Goal: Use online tool/utility: Utilize a website feature to perform a specific function

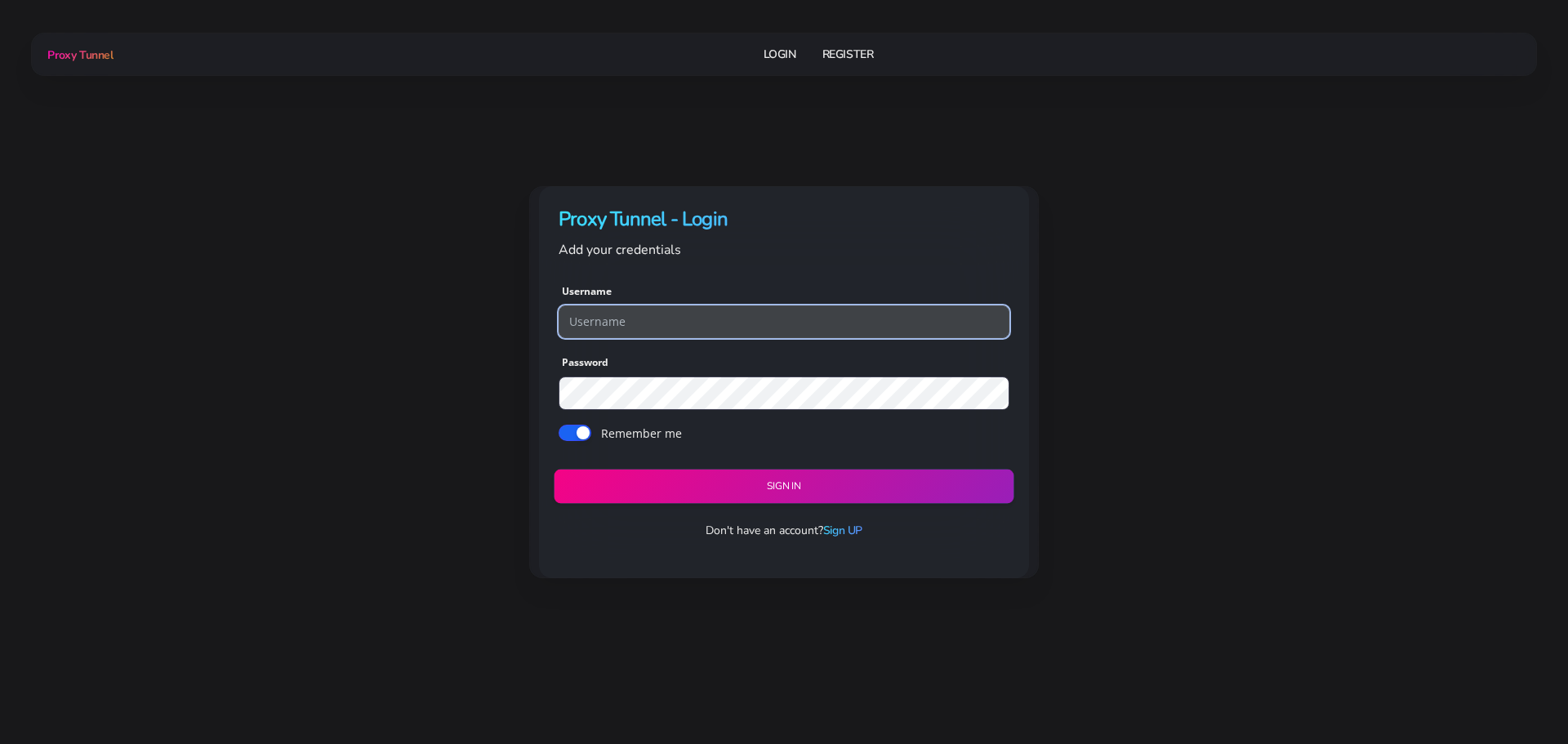
type input "georgeo1"
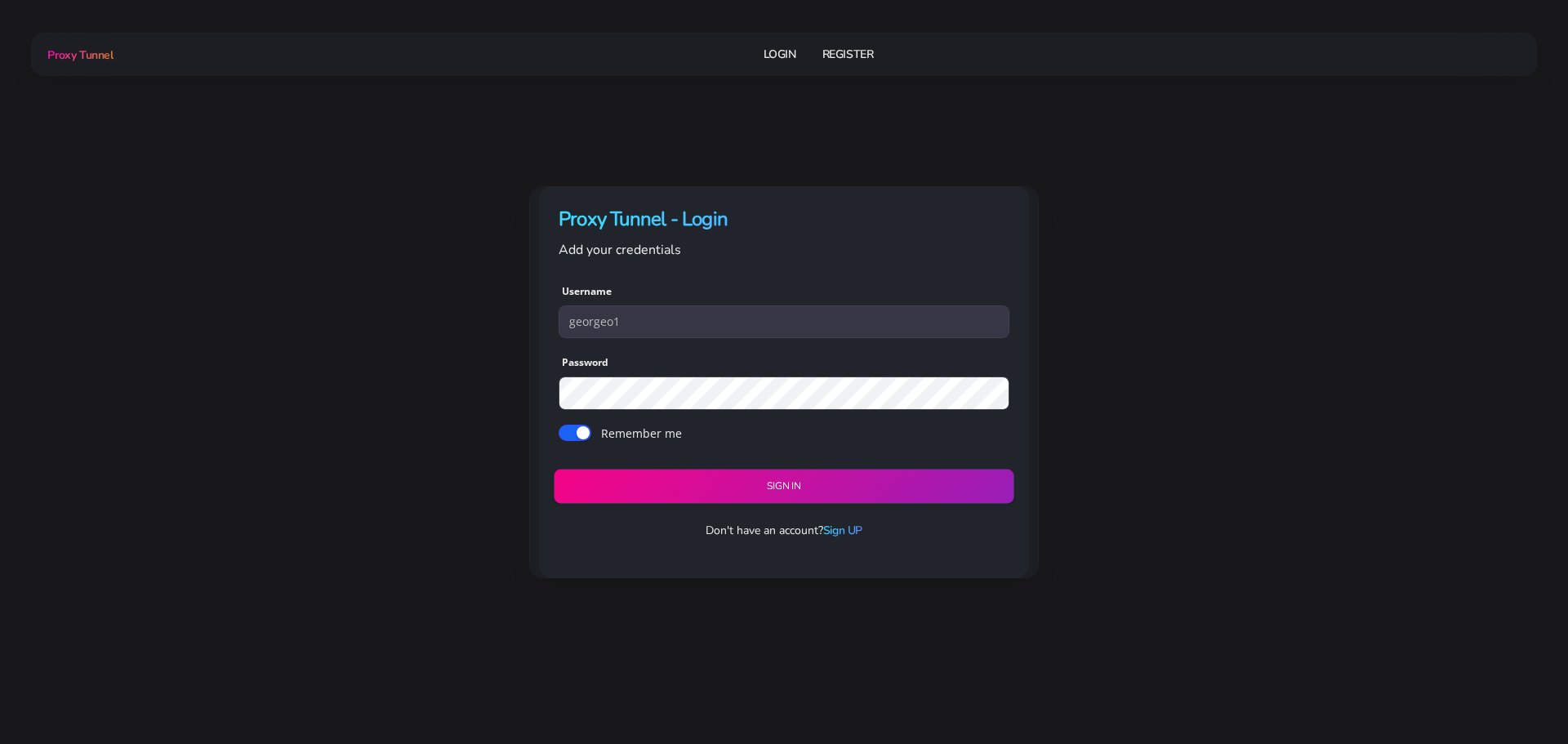
click at [799, 484] on button "Sign in" at bounding box center [784, 486] width 460 height 35
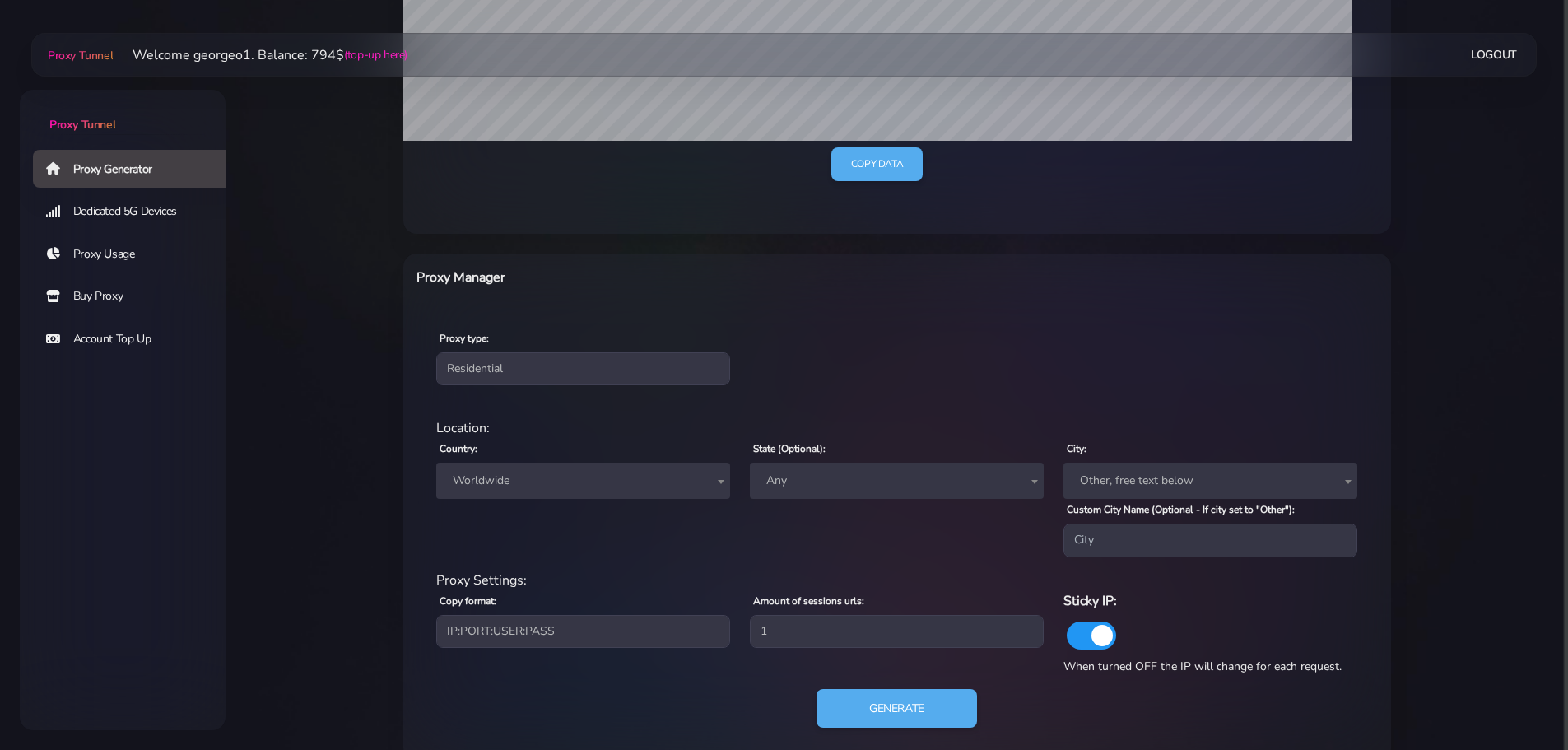
scroll to position [469, 0]
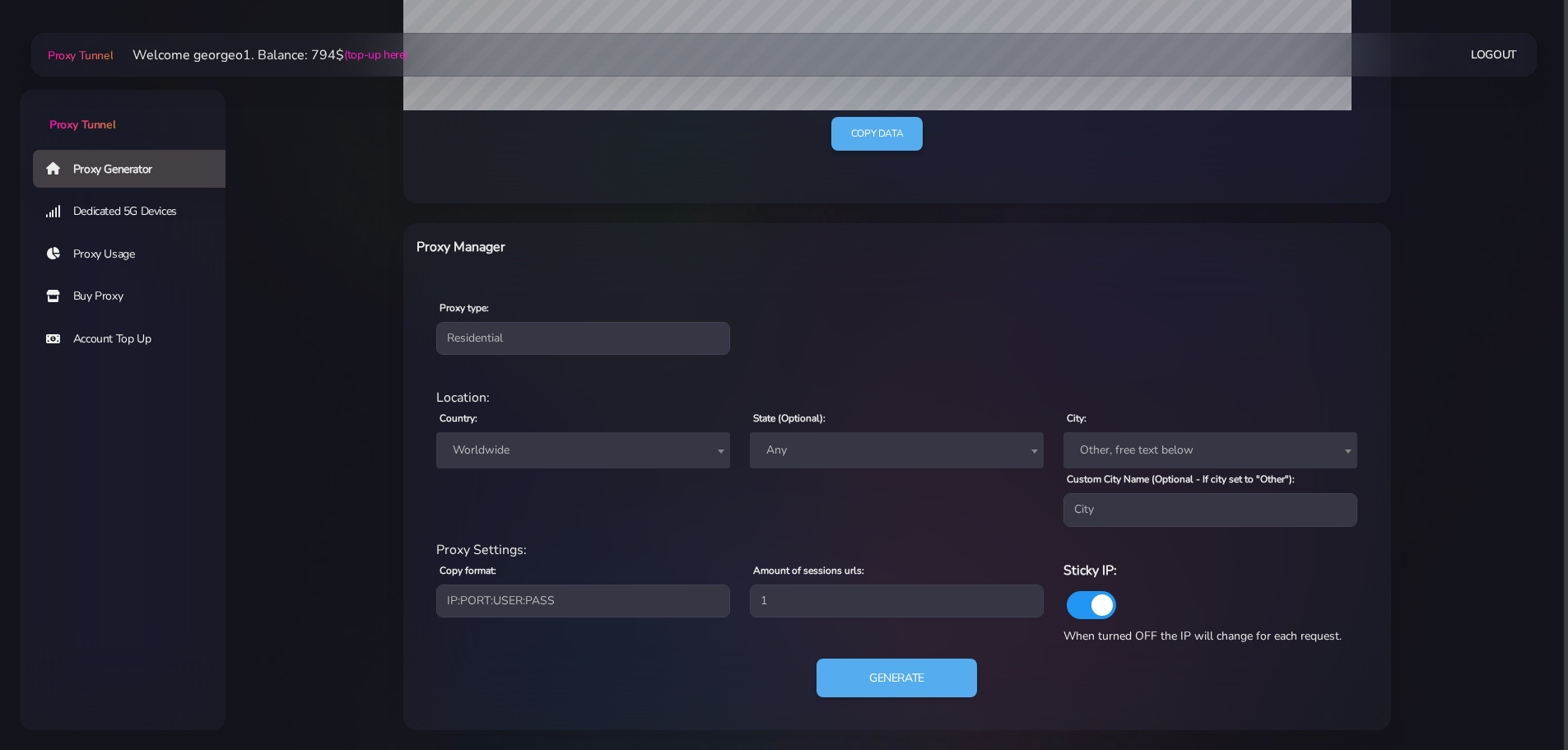
click at [592, 450] on span "Worldwide" at bounding box center [583, 450] width 274 height 23
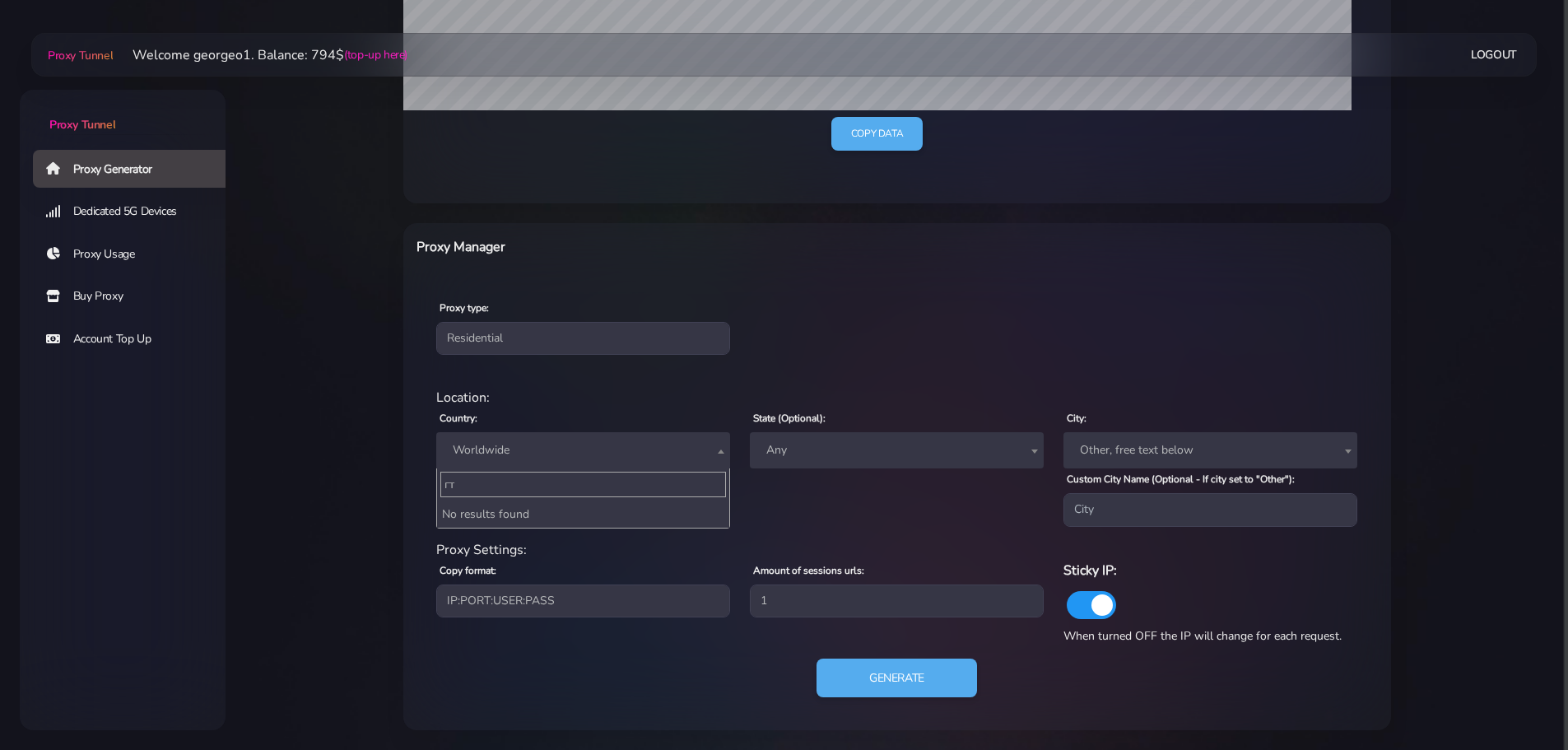
type input "г"
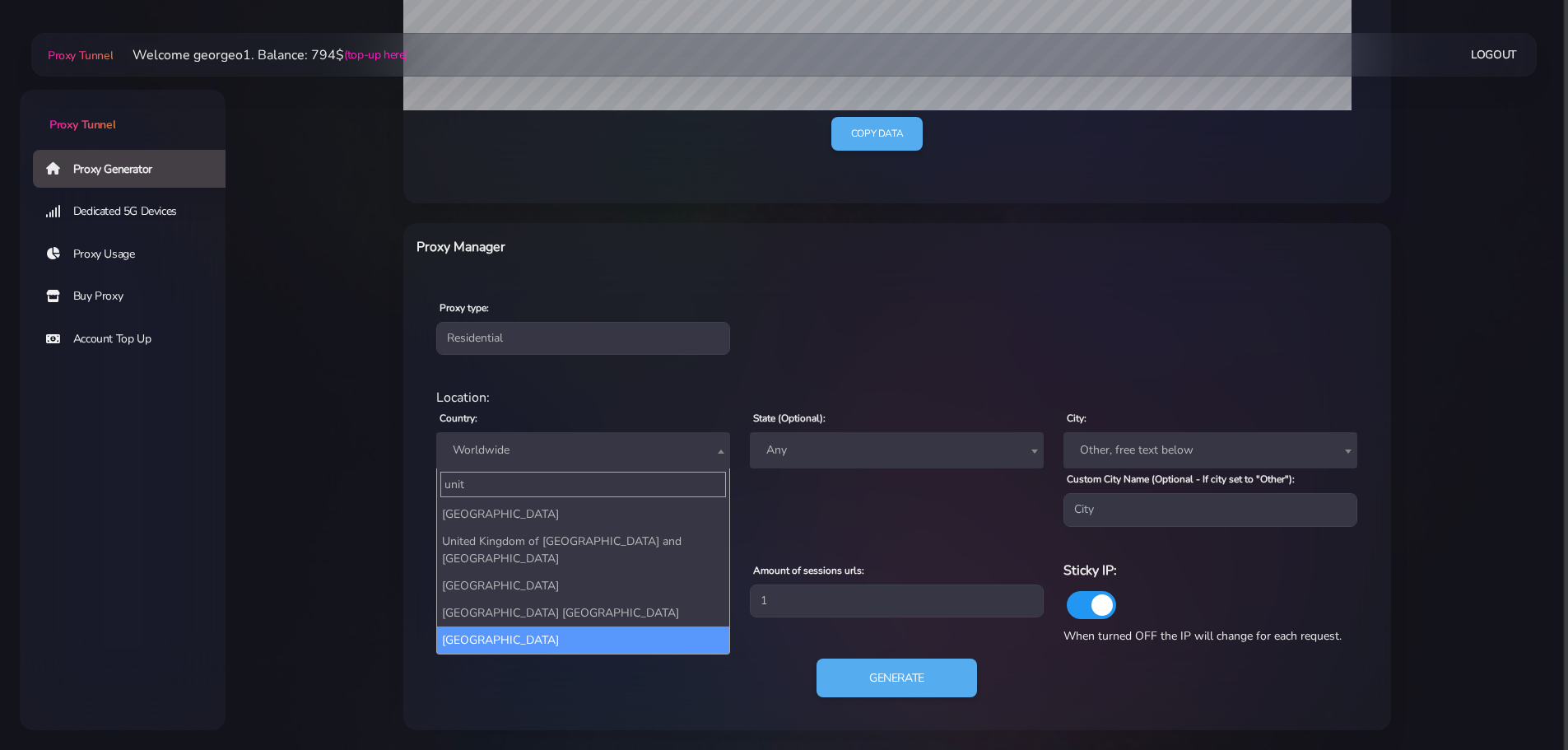
type input "unit"
select select "US"
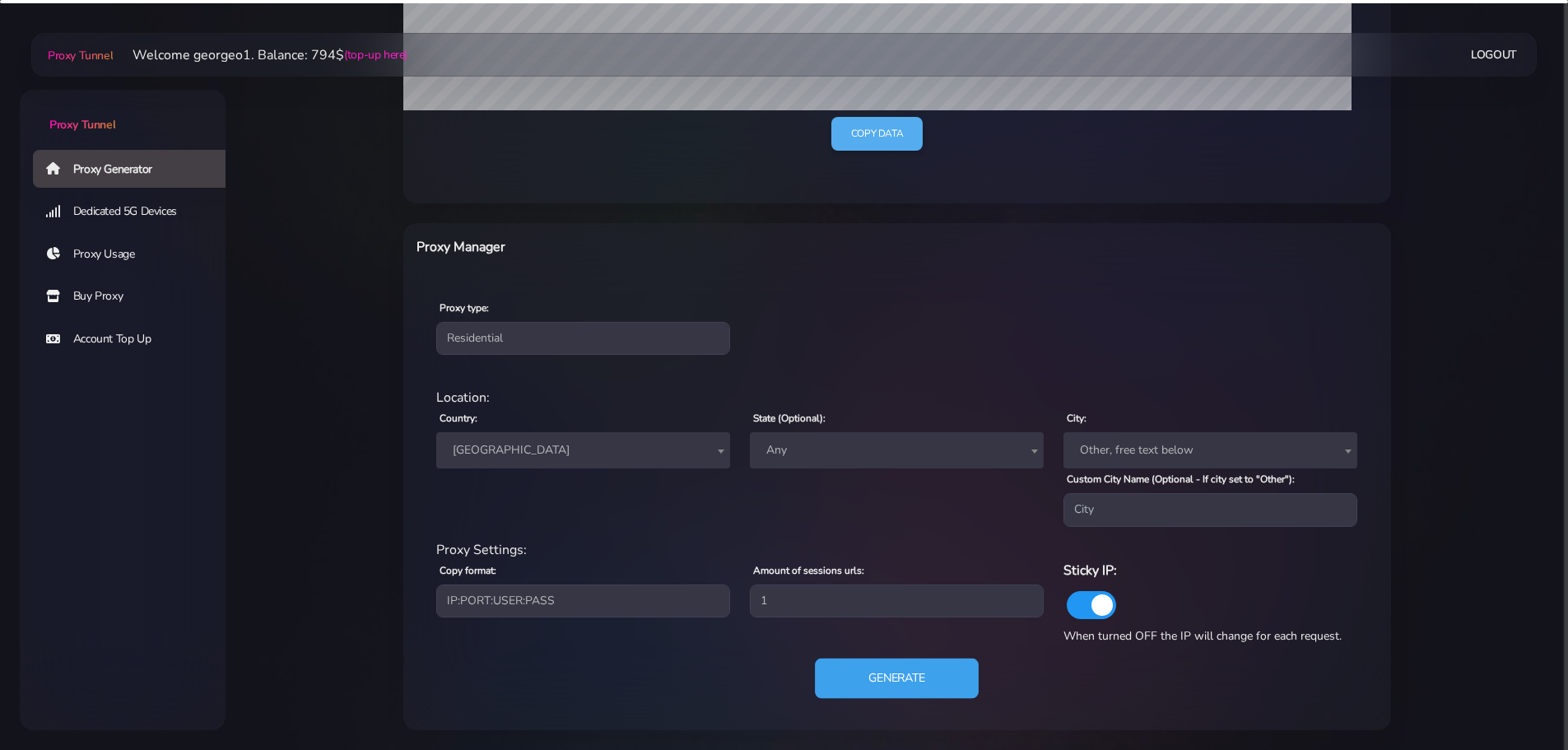
click at [912, 667] on button "Generate" at bounding box center [897, 677] width 164 height 40
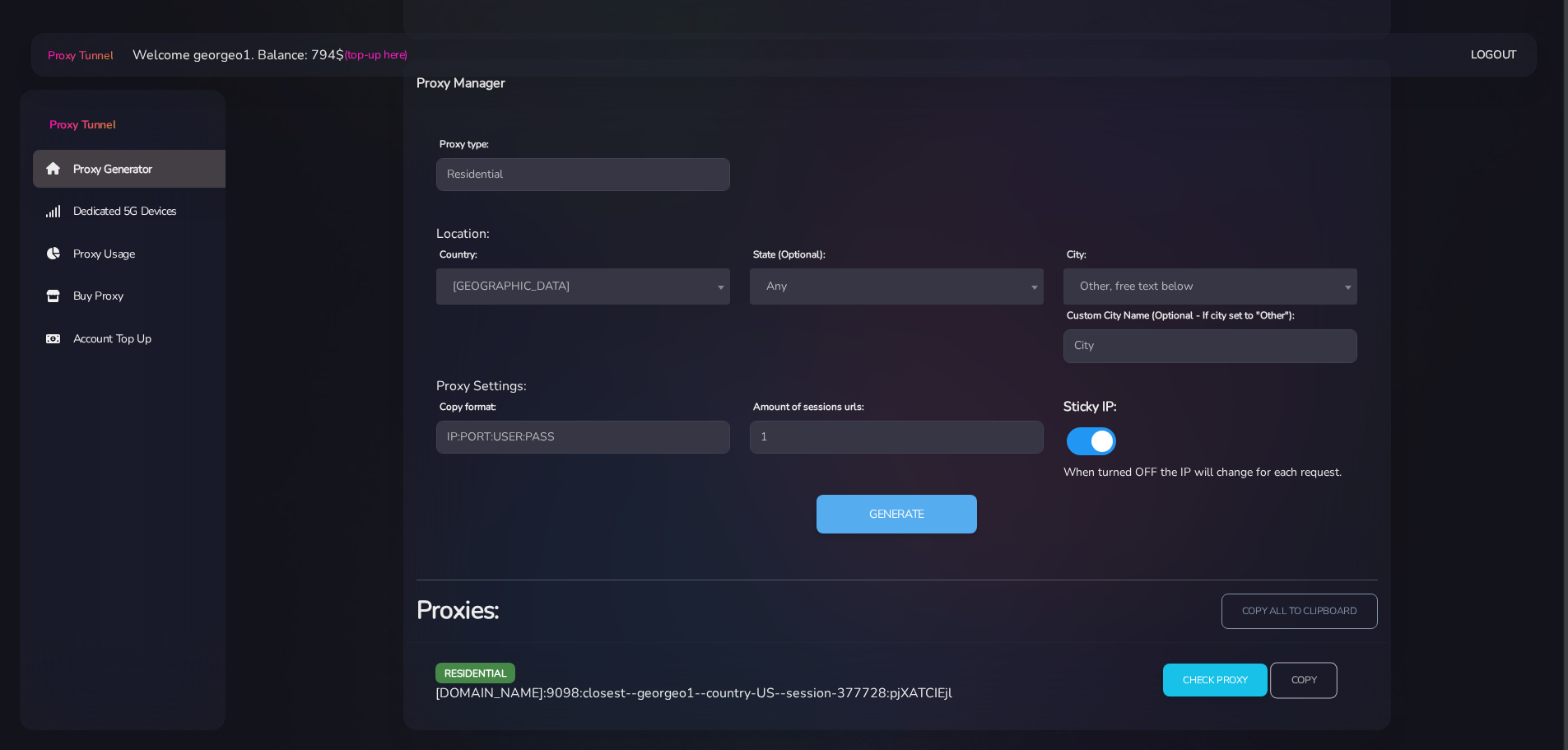
click at [1291, 681] on input "Copy" at bounding box center [1304, 680] width 68 height 36
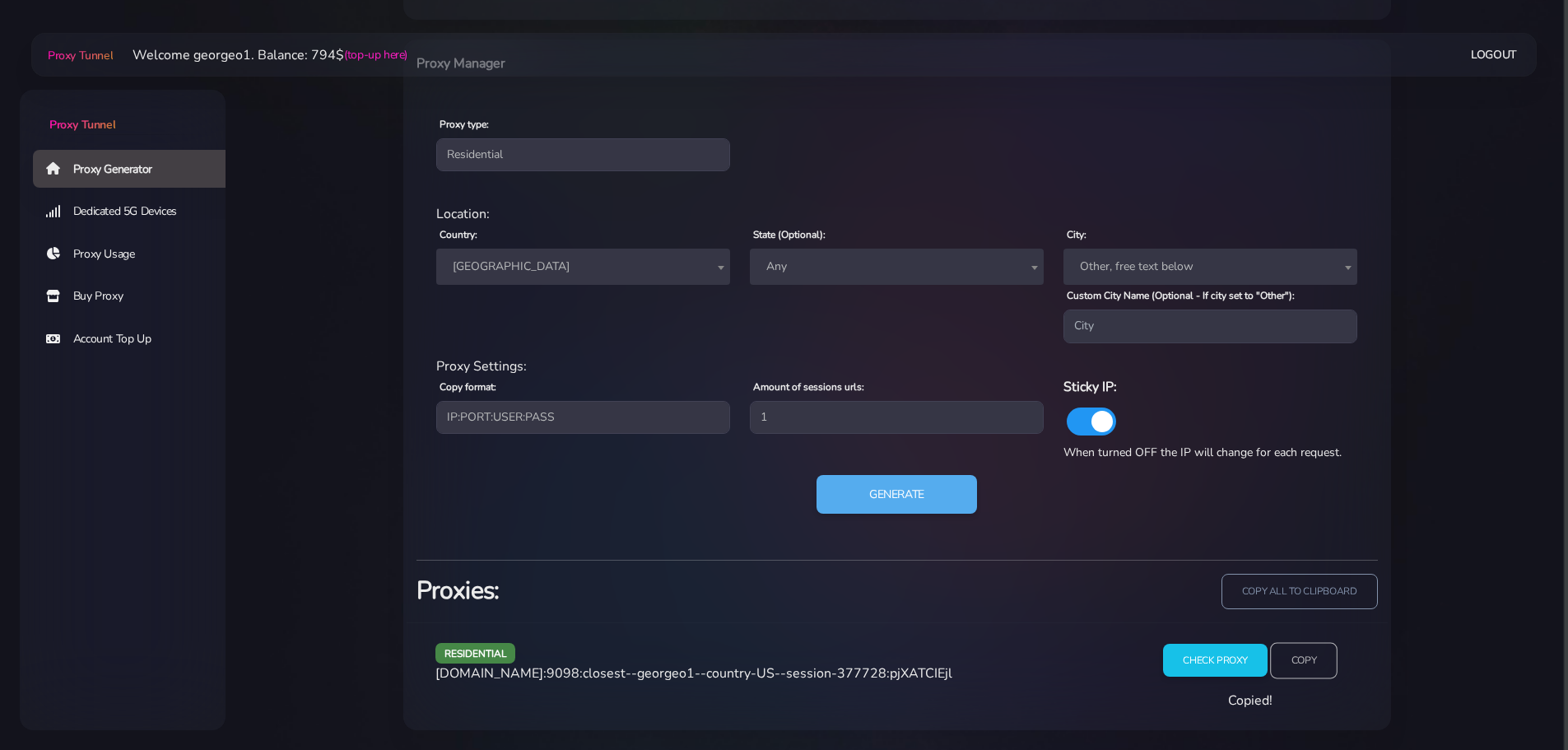
click at [1308, 656] on input "Copy" at bounding box center [1304, 660] width 68 height 36
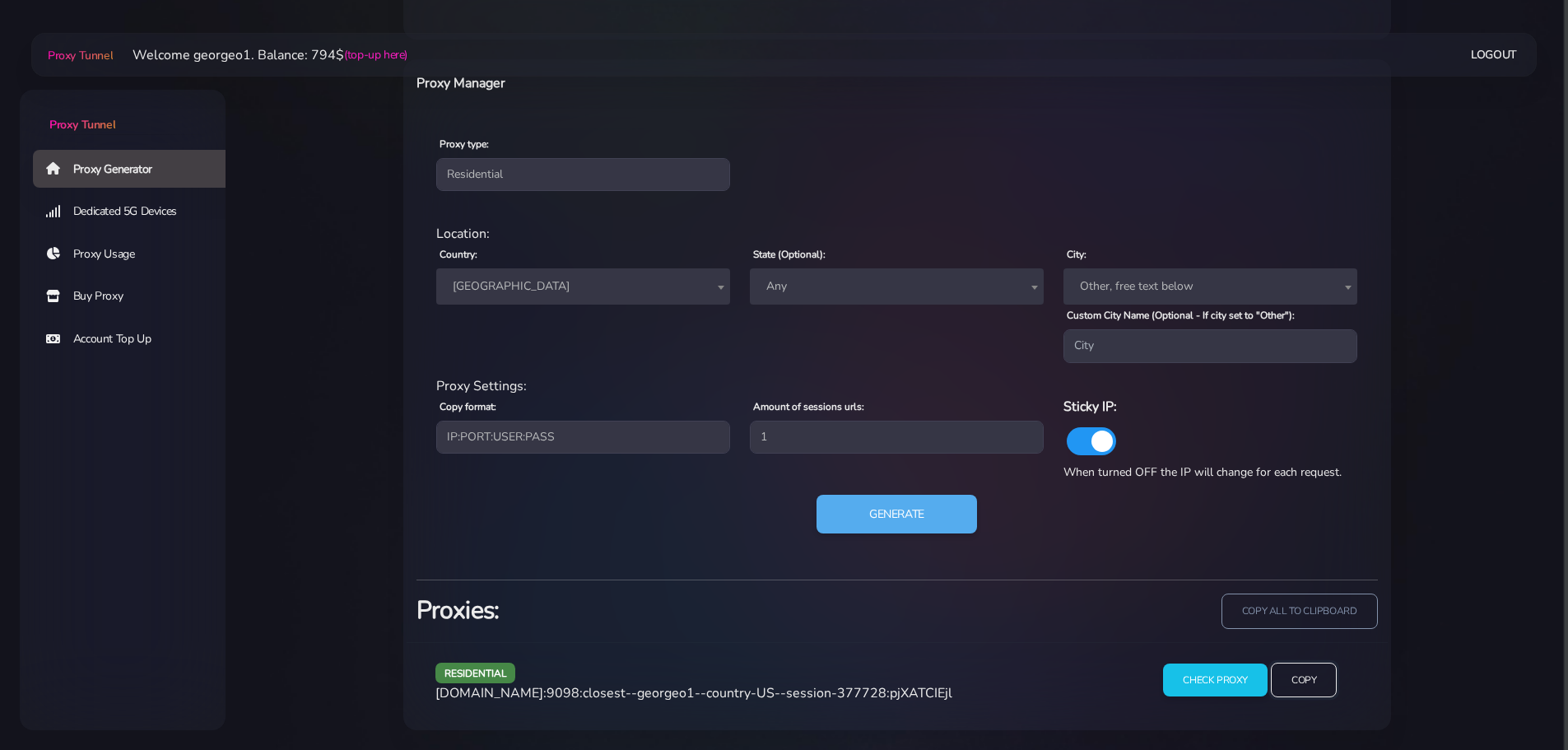
scroll to position [632, 0]
